Goal: Transaction & Acquisition: Purchase product/service

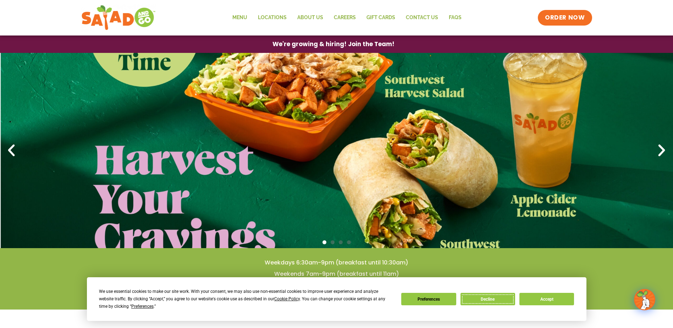
click at [477, 297] on button "Decline" at bounding box center [487, 299] width 55 height 12
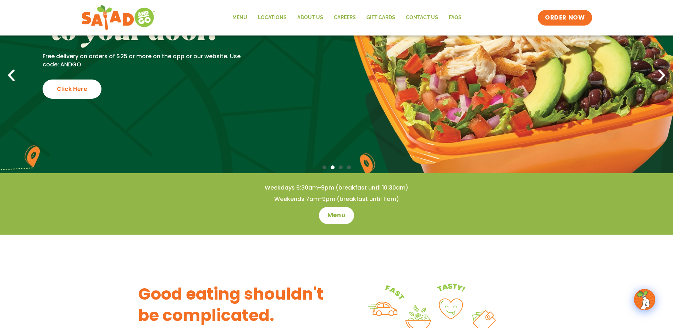
scroll to position [89, 0]
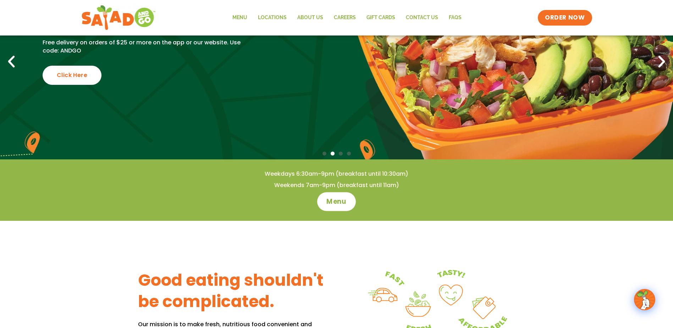
click at [334, 201] on span "Menu" at bounding box center [336, 201] width 20 height 9
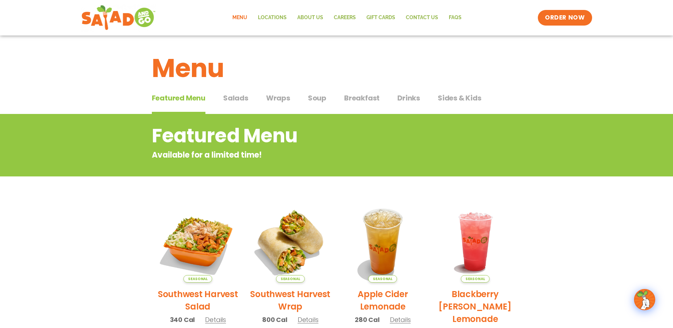
click at [234, 100] on span "Salads" at bounding box center [235, 98] width 25 height 11
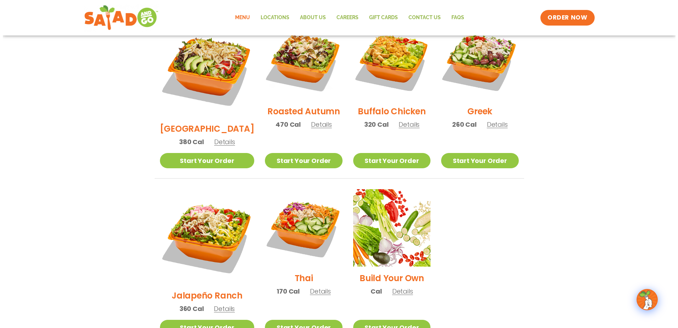
scroll to position [434, 0]
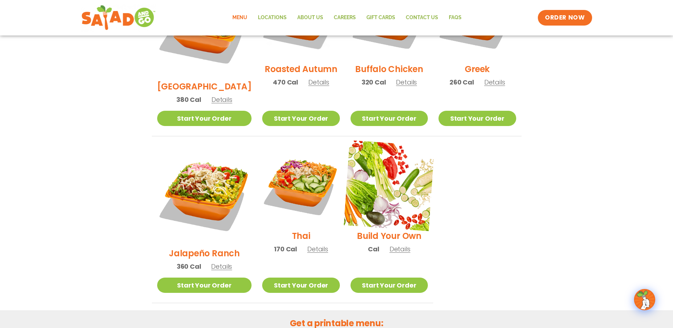
click at [381, 174] on img at bounding box center [389, 185] width 91 height 91
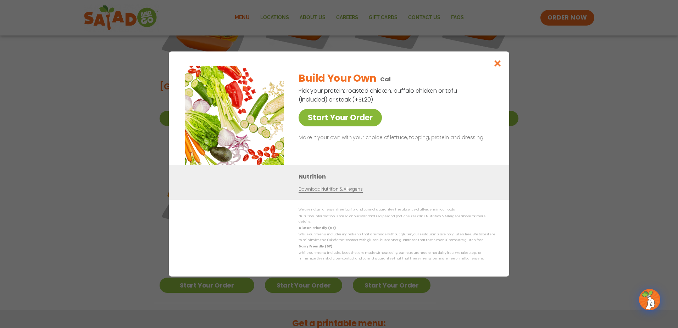
click at [344, 126] on link "Start Your Order" at bounding box center [340, 117] width 83 height 17
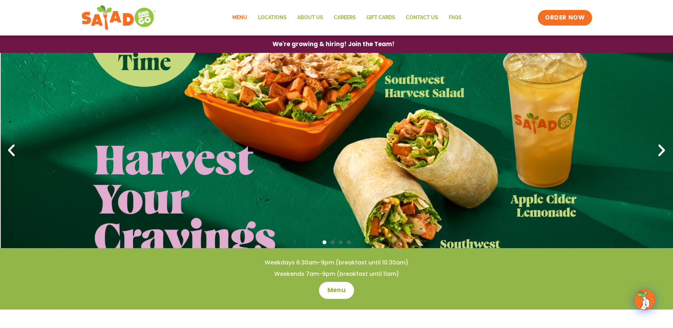
click at [244, 20] on link "Menu" at bounding box center [240, 18] width 26 height 16
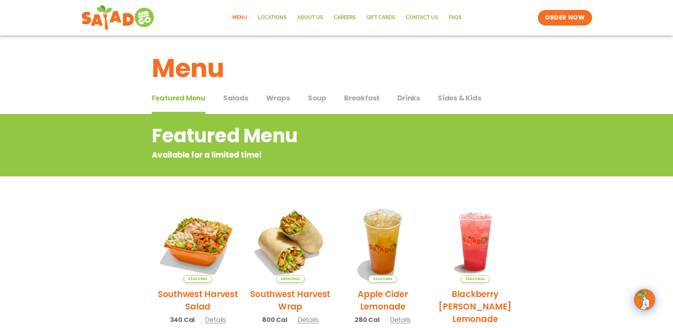
click at [456, 99] on span "Sides & Kids" at bounding box center [460, 98] width 44 height 11
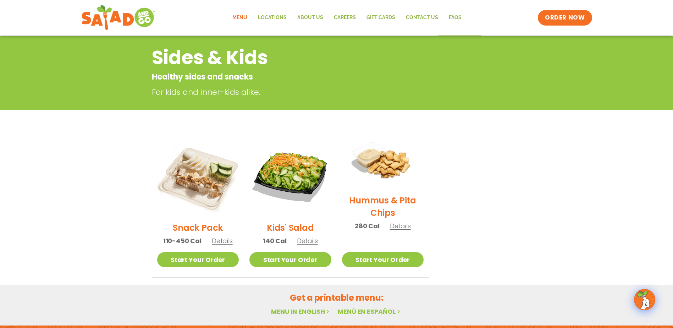
scroll to position [89, 0]
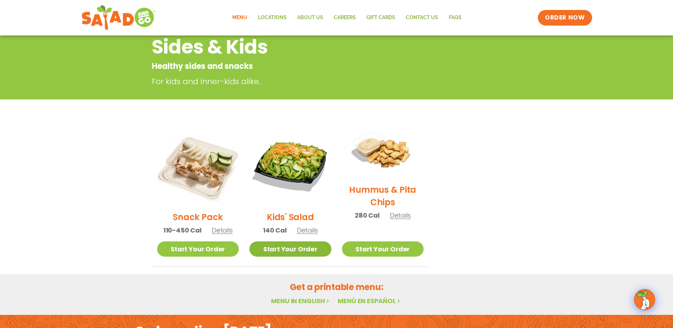
click at [278, 249] on link "Start Your Order" at bounding box center [290, 248] width 82 height 15
